Goal: Task Accomplishment & Management: Manage account settings

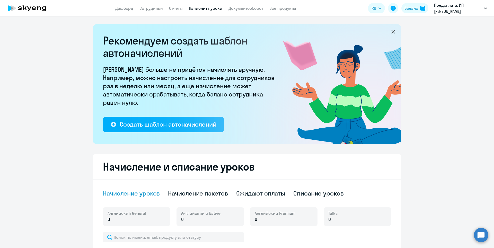
select select "10"
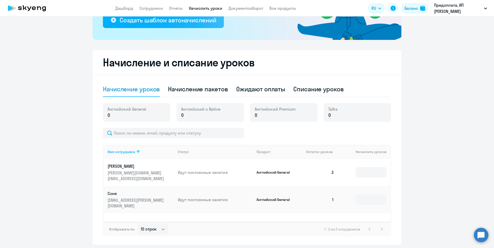
scroll to position [121, 0]
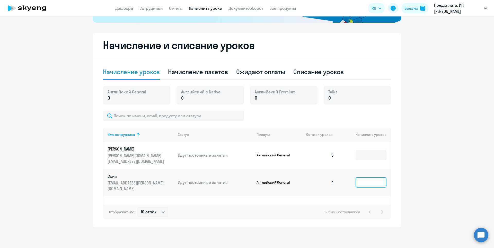
click at [364, 177] on input at bounding box center [371, 182] width 31 height 10
click at [204, 74] on div "Начисление пакетов" at bounding box center [198, 72] width 60 height 8
select select "10"
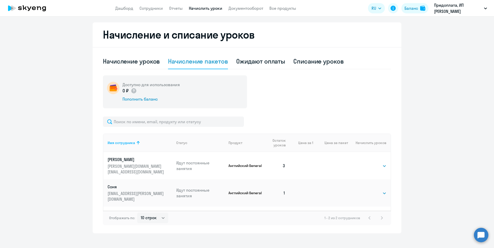
scroll to position [138, 0]
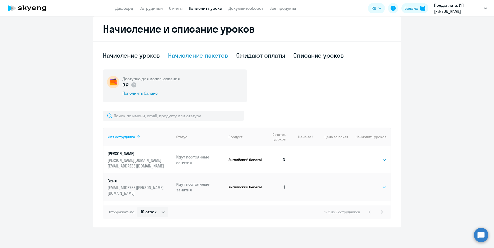
click at [366, 184] on select "Выбрать 4 8 16 32 64 96 128" at bounding box center [376, 187] width 21 height 6
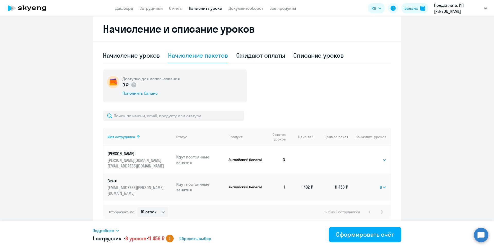
click at [385, 178] on td "Выбрать 4 8 16 32 64 96 128 8" at bounding box center [369, 186] width 42 height 27
click at [380, 184] on select "Выбрать 4 8 16 32 64 96 128" at bounding box center [383, 187] width 7 height 6
select select "4"
click at [380, 184] on select "Выбрать 4 8 16 32 64 96 128" at bounding box center [383, 187] width 7 height 6
